Goal: Book appointment/travel/reservation

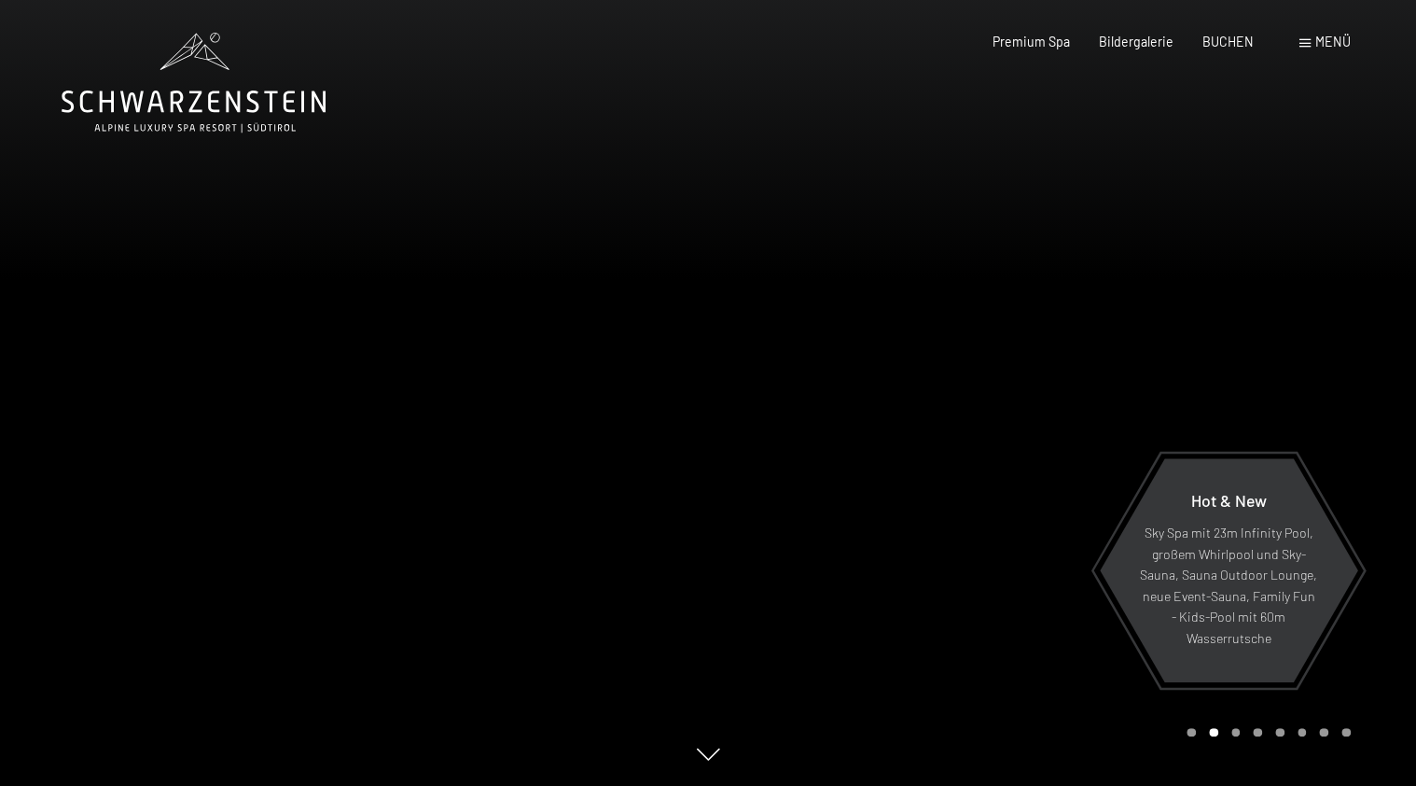
click at [1325, 45] on span "Menü" at bounding box center [1333, 42] width 35 height 16
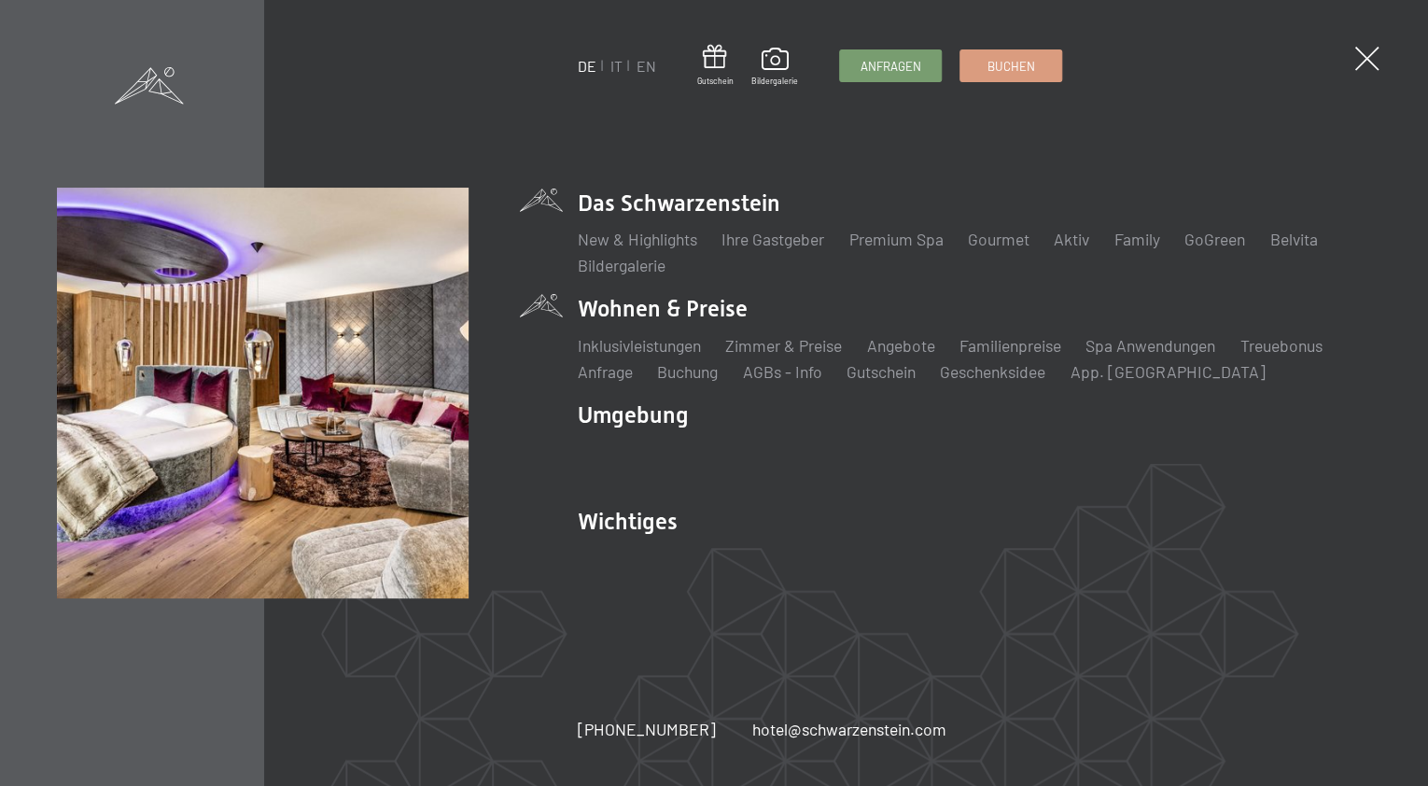
click at [720, 310] on li "Wohnen & Preise Inklusivleistungen Zimmer & Preise Liste Angebote Liste Familie…" at bounding box center [974, 338] width 793 height 90
click at [788, 342] on link "Zimmer & Preise" at bounding box center [783, 345] width 117 height 21
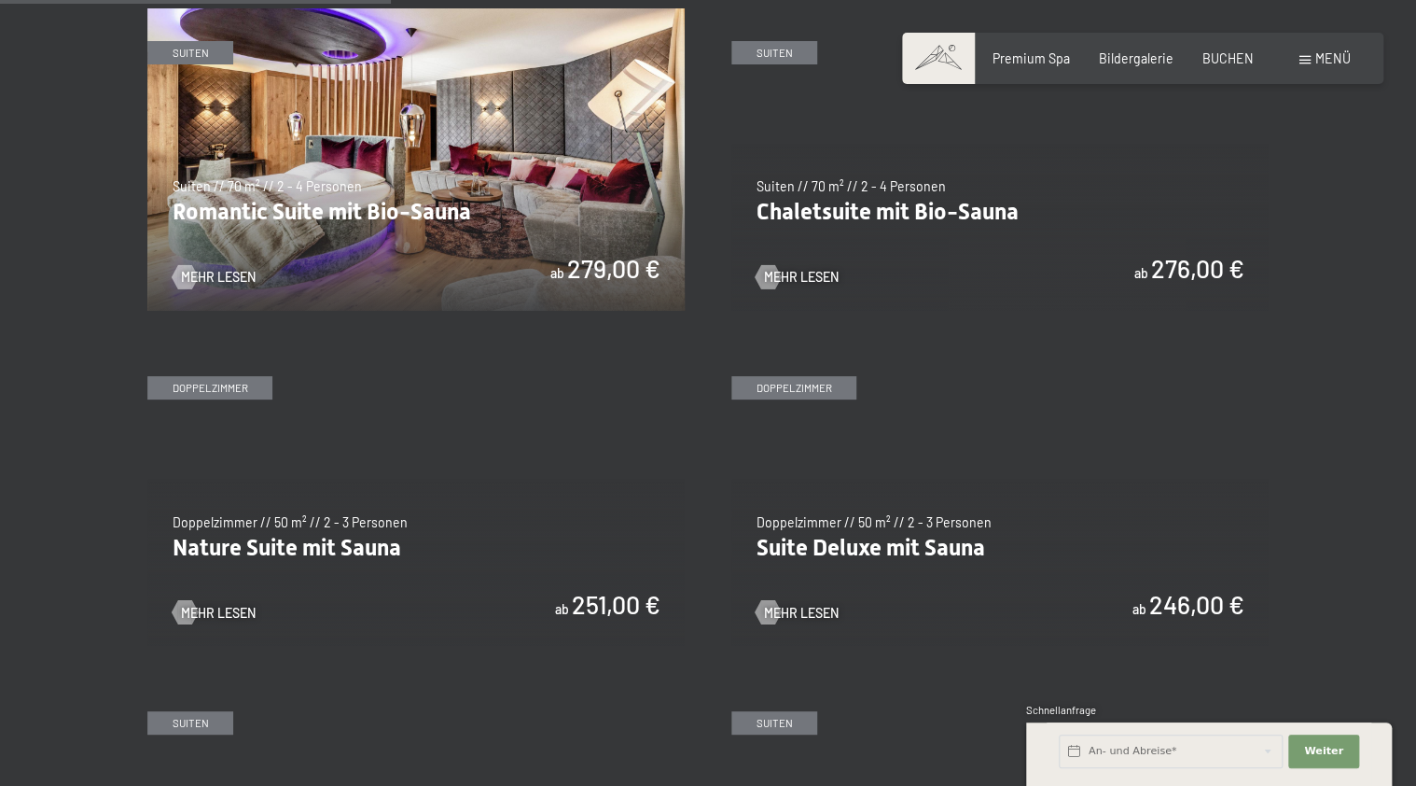
scroll to position [1194, 0]
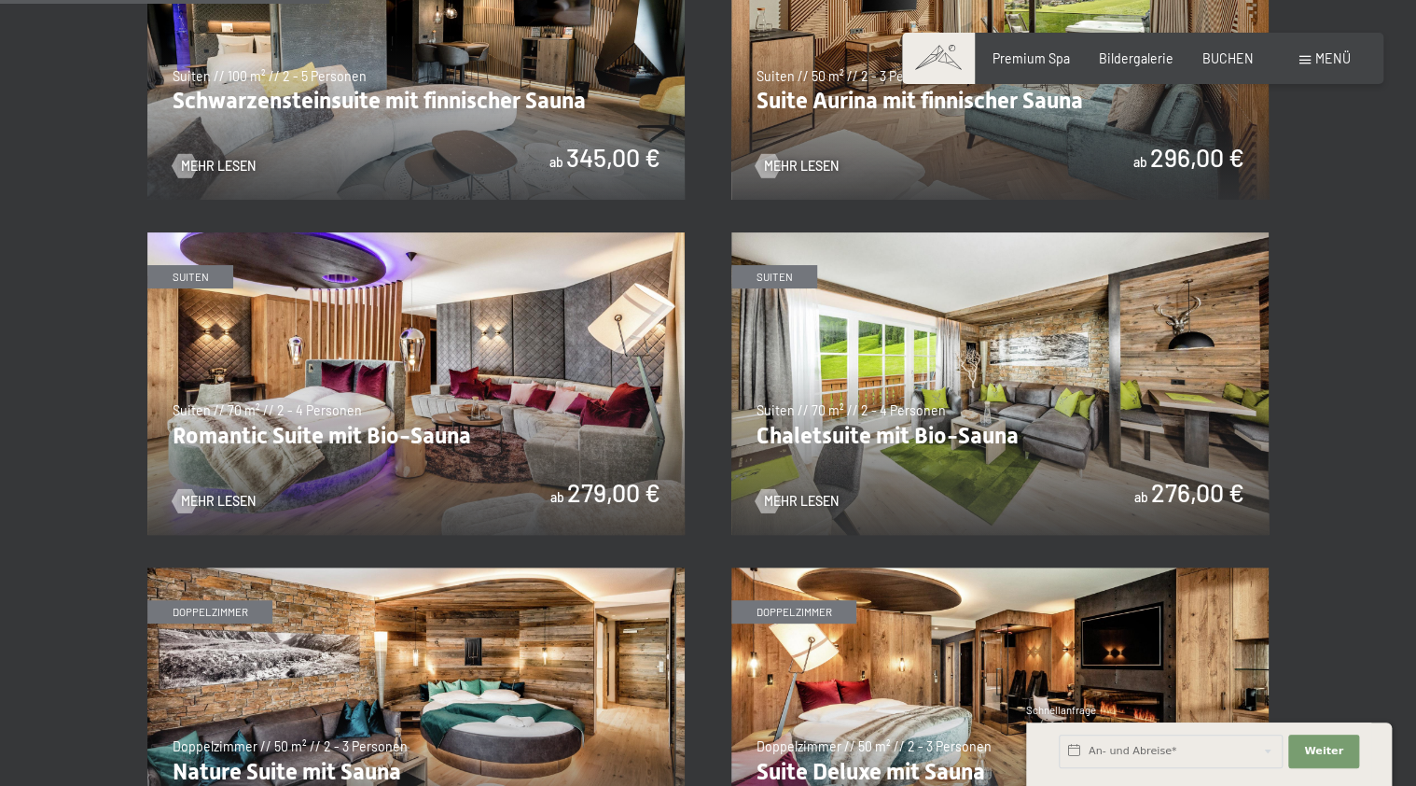
click at [944, 439] on img at bounding box center [1000, 383] width 537 height 302
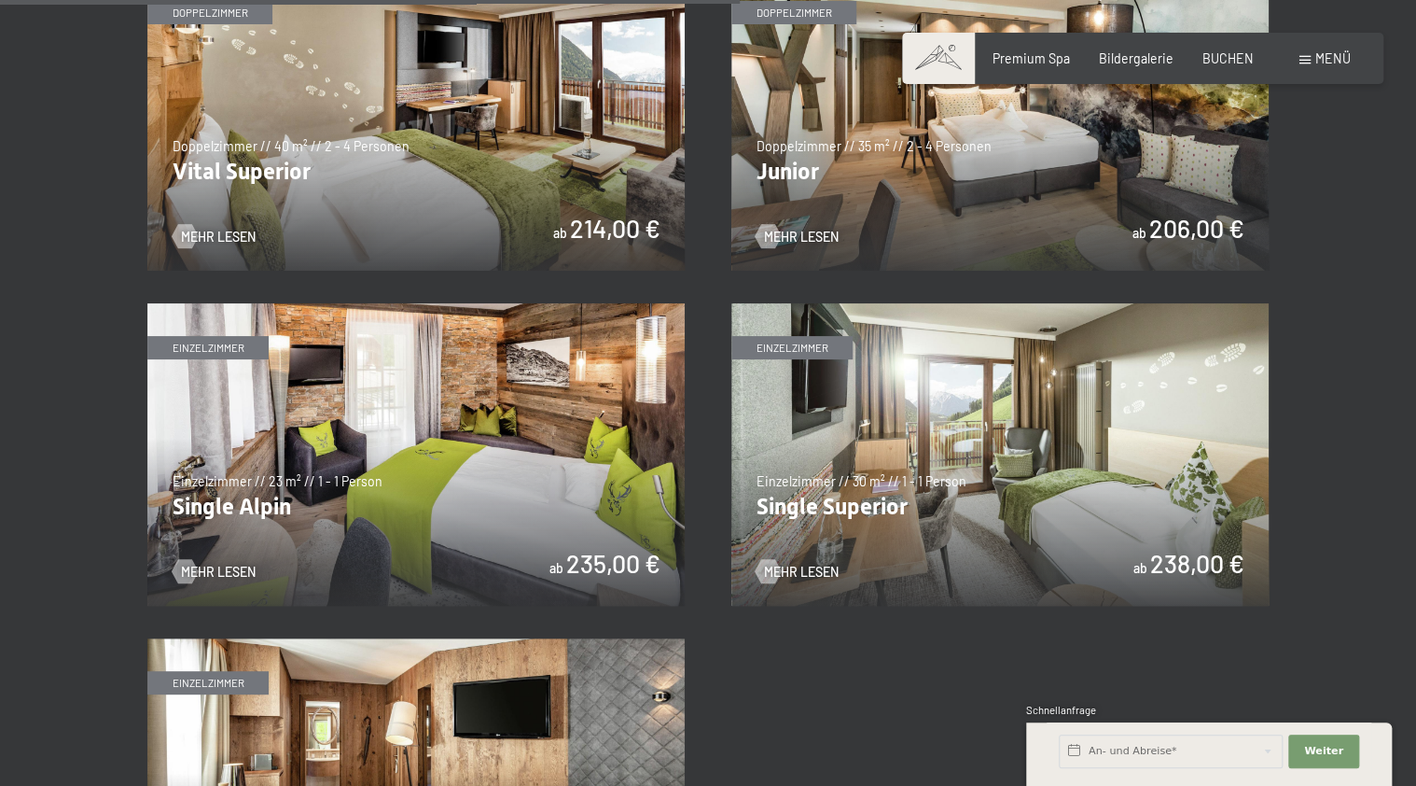
scroll to position [2837, 0]
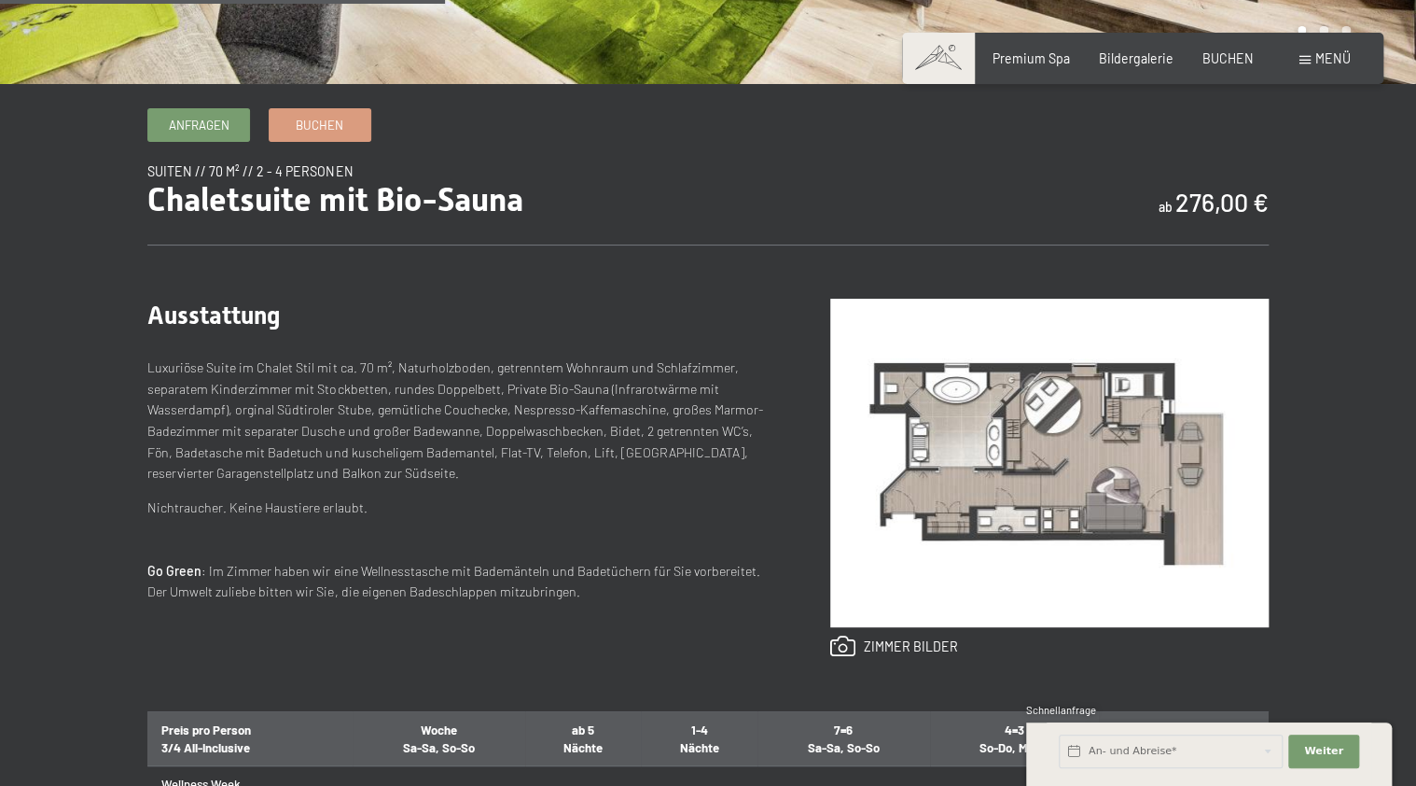
scroll to position [672, 0]
